Goal: Check status: Check status

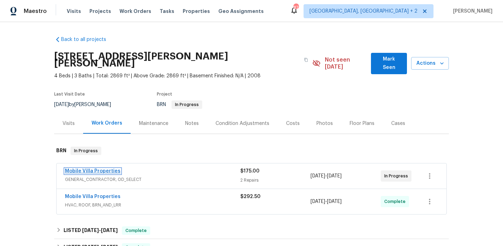
click at [101, 168] on link "Mobile Villa Properties" at bounding box center [93, 170] width 56 height 5
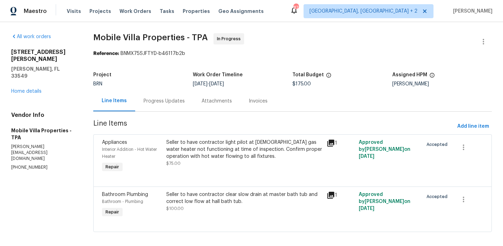
click at [180, 104] on div "Progress Updates" at bounding box center [164, 101] width 58 height 21
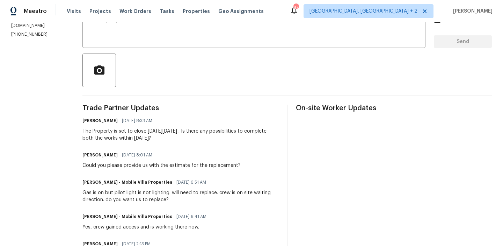
scroll to position [154, 0]
